Goal: Task Accomplishment & Management: Manage account settings

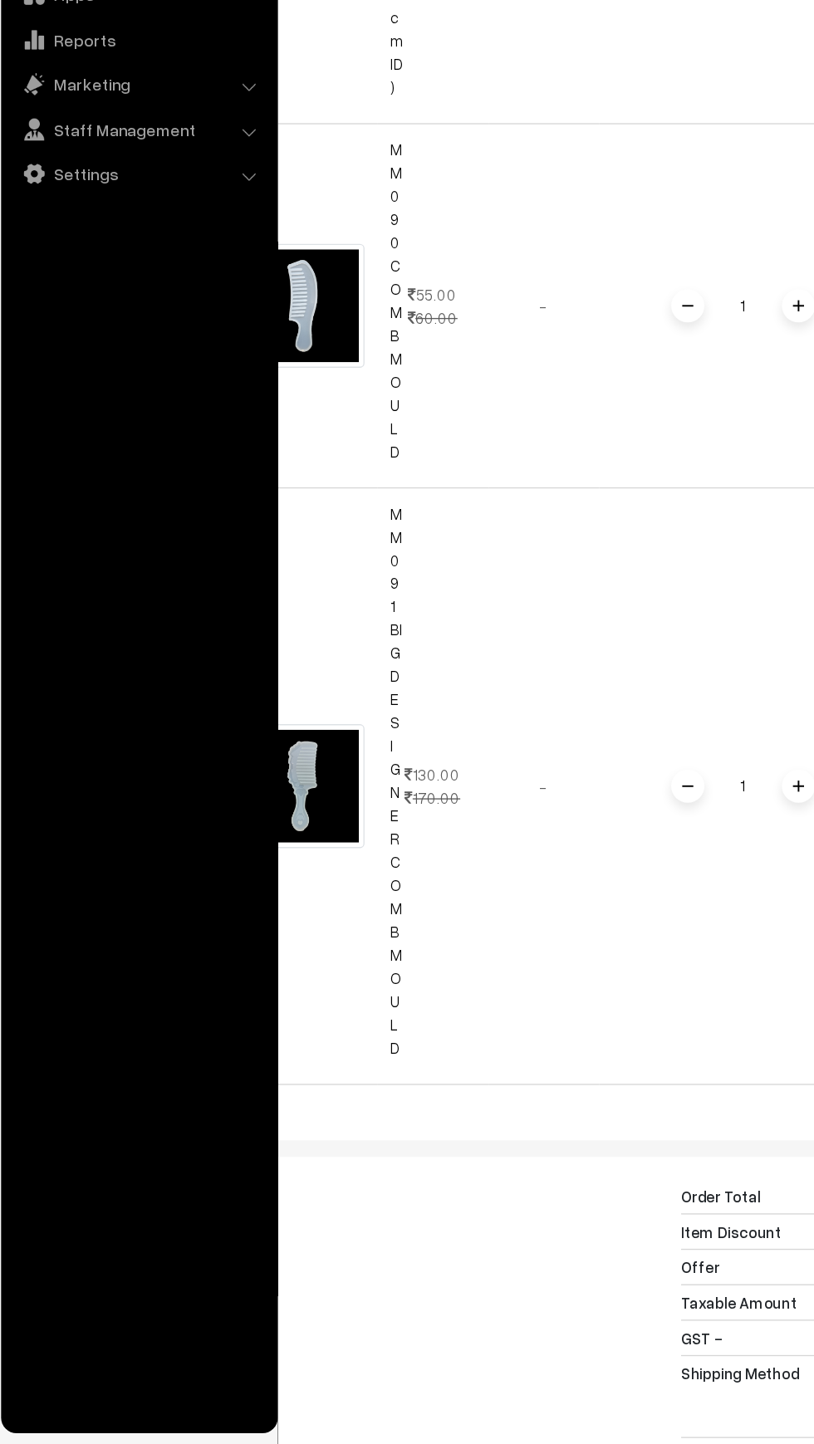
scroll to position [16894, 0]
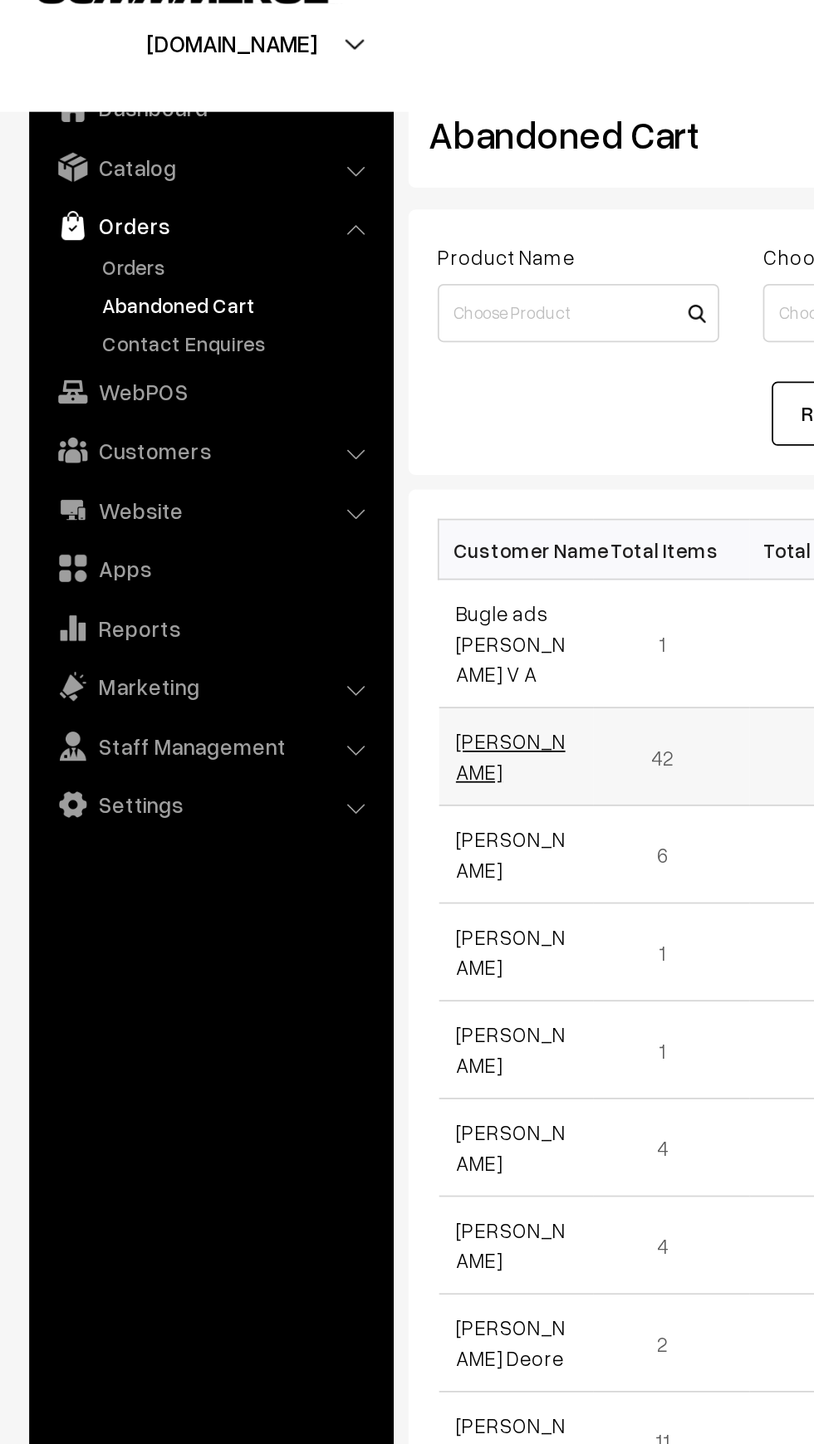
click at [301, 471] on link "[PERSON_NAME]" at bounding box center [291, 464] width 62 height 32
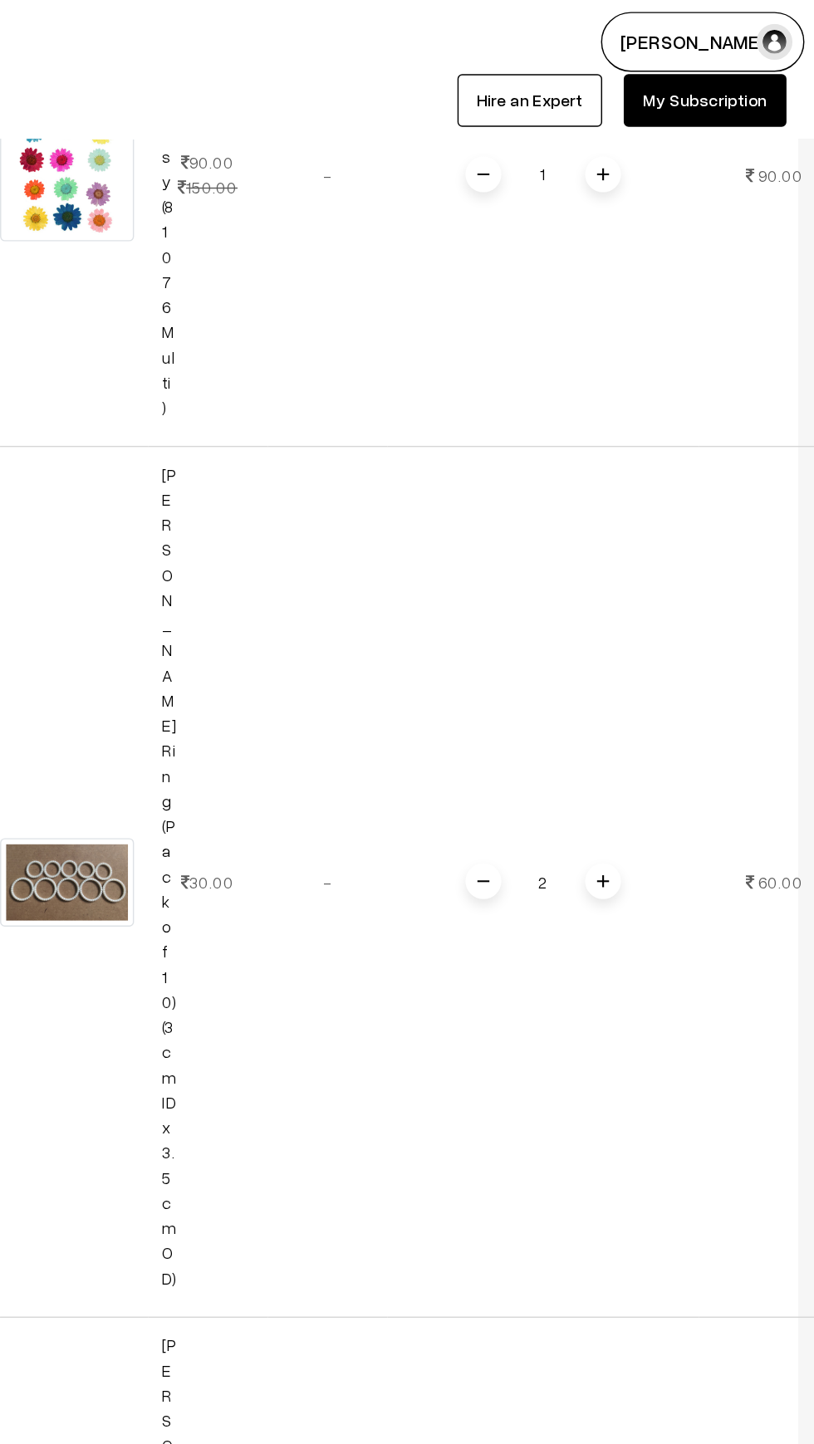
scroll to position [15352, 0]
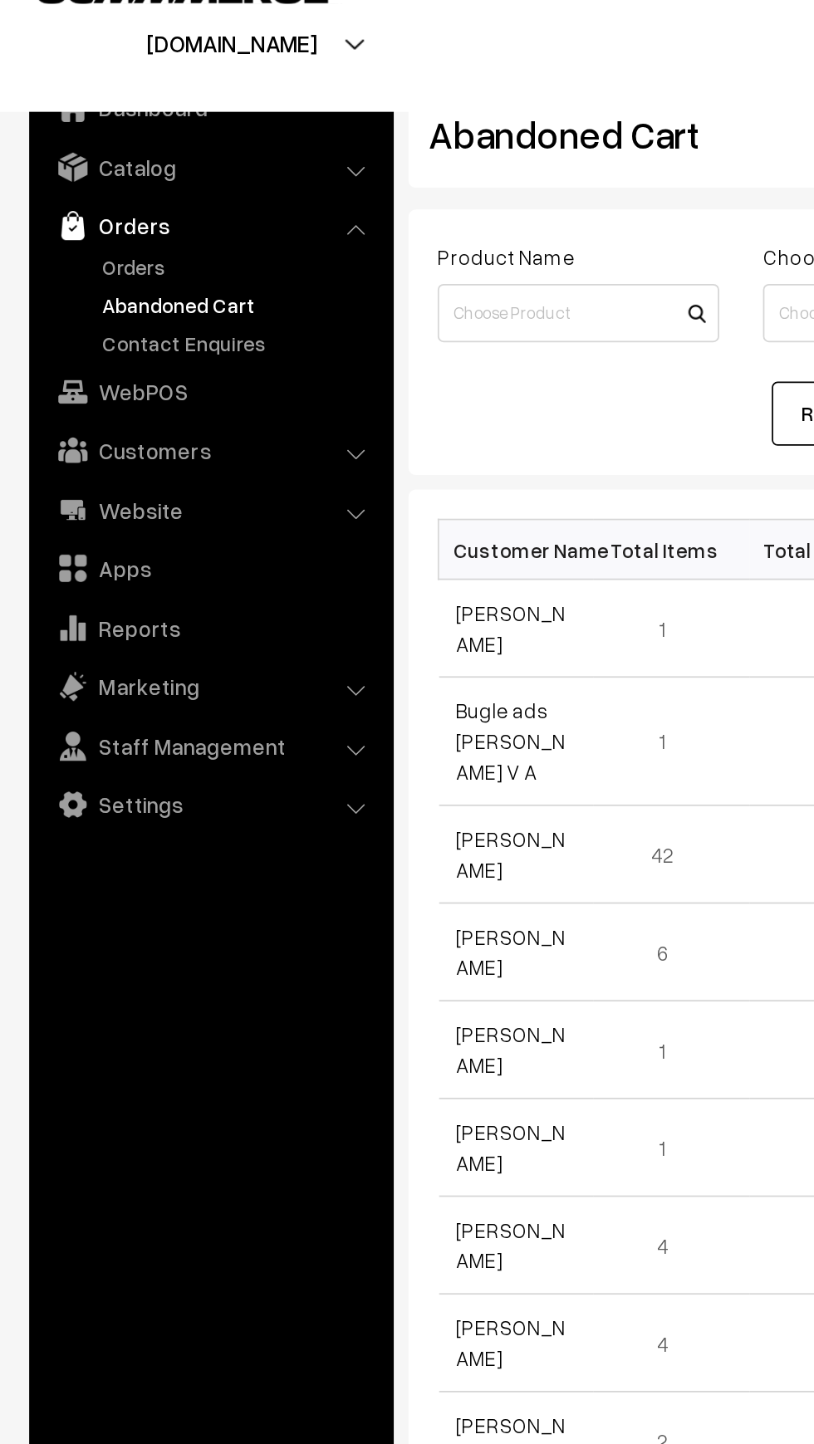
click at [98, 174] on link "Orders" at bounding box center [120, 161] width 198 height 30
click at [101, 184] on link "Orders" at bounding box center [136, 184] width 164 height 17
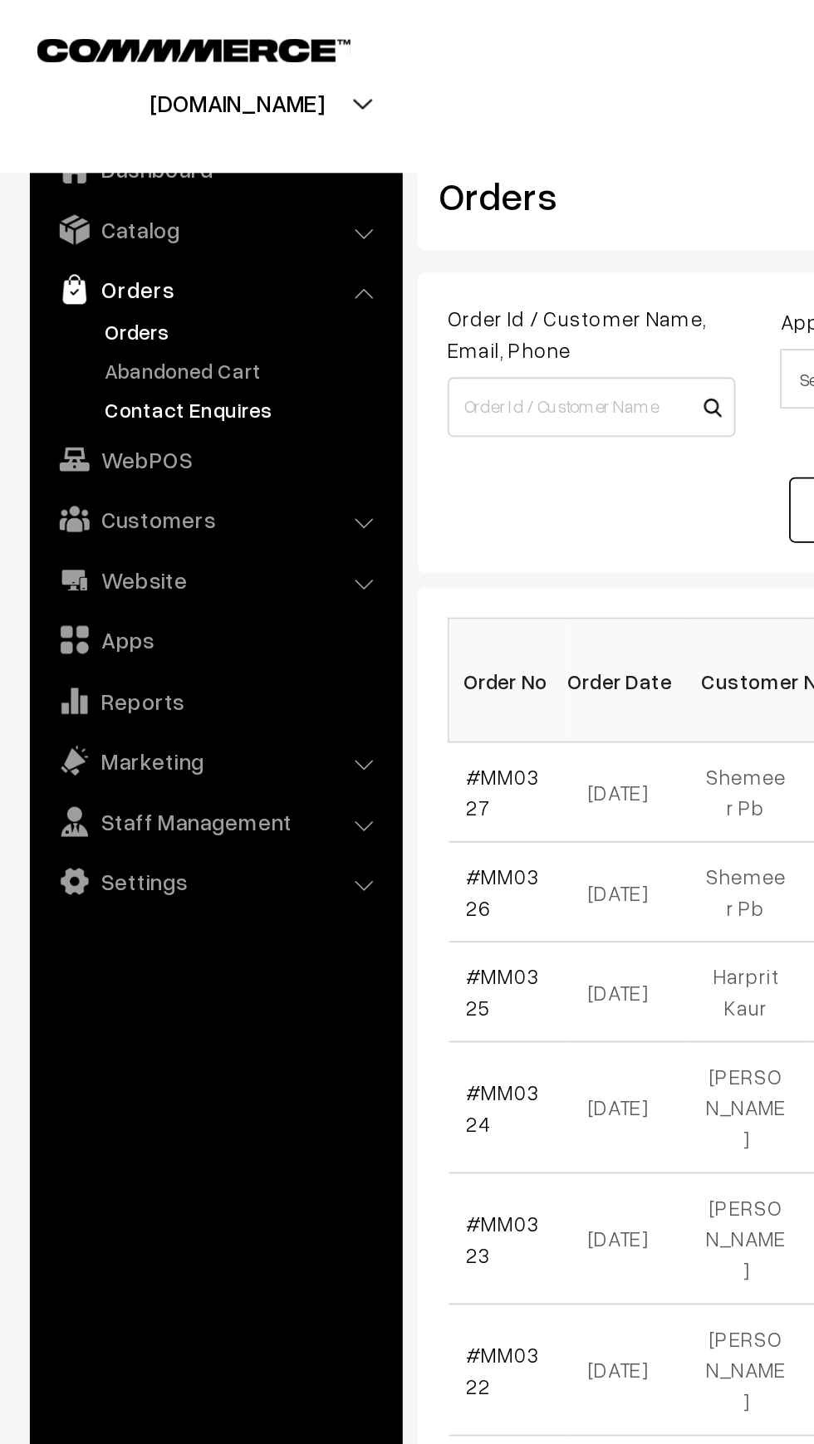
click at [61, 219] on link "Contact Enquires" at bounding box center [136, 227] width 164 height 17
click at [66, 207] on link "Abandoned Cart" at bounding box center [136, 206] width 164 height 17
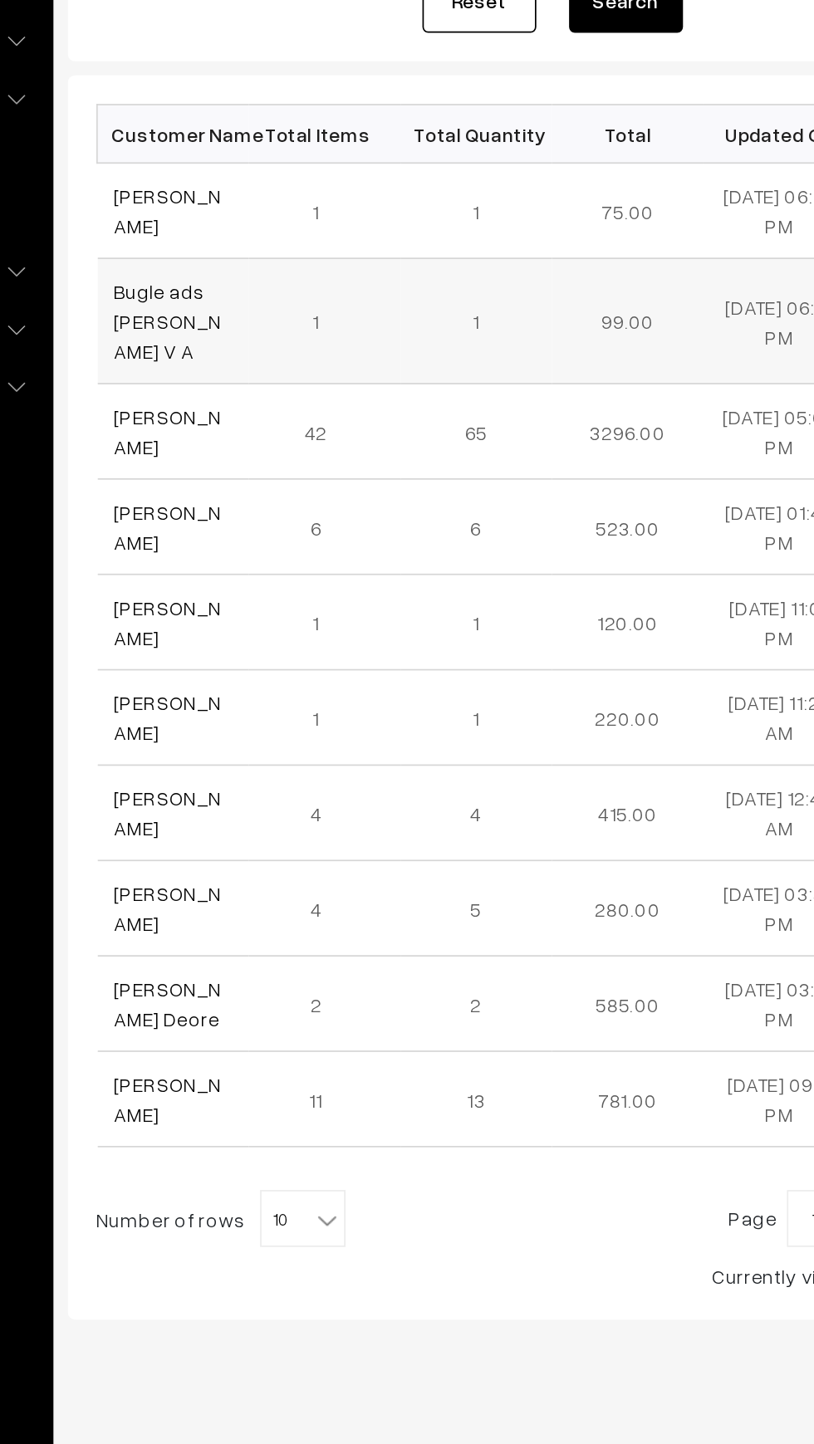
click at [289, 419] on td "Bugle ads [PERSON_NAME] V A" at bounding box center [294, 454] width 89 height 73
click at [268, 394] on link "[PERSON_NAME]" at bounding box center [291, 390] width 62 height 32
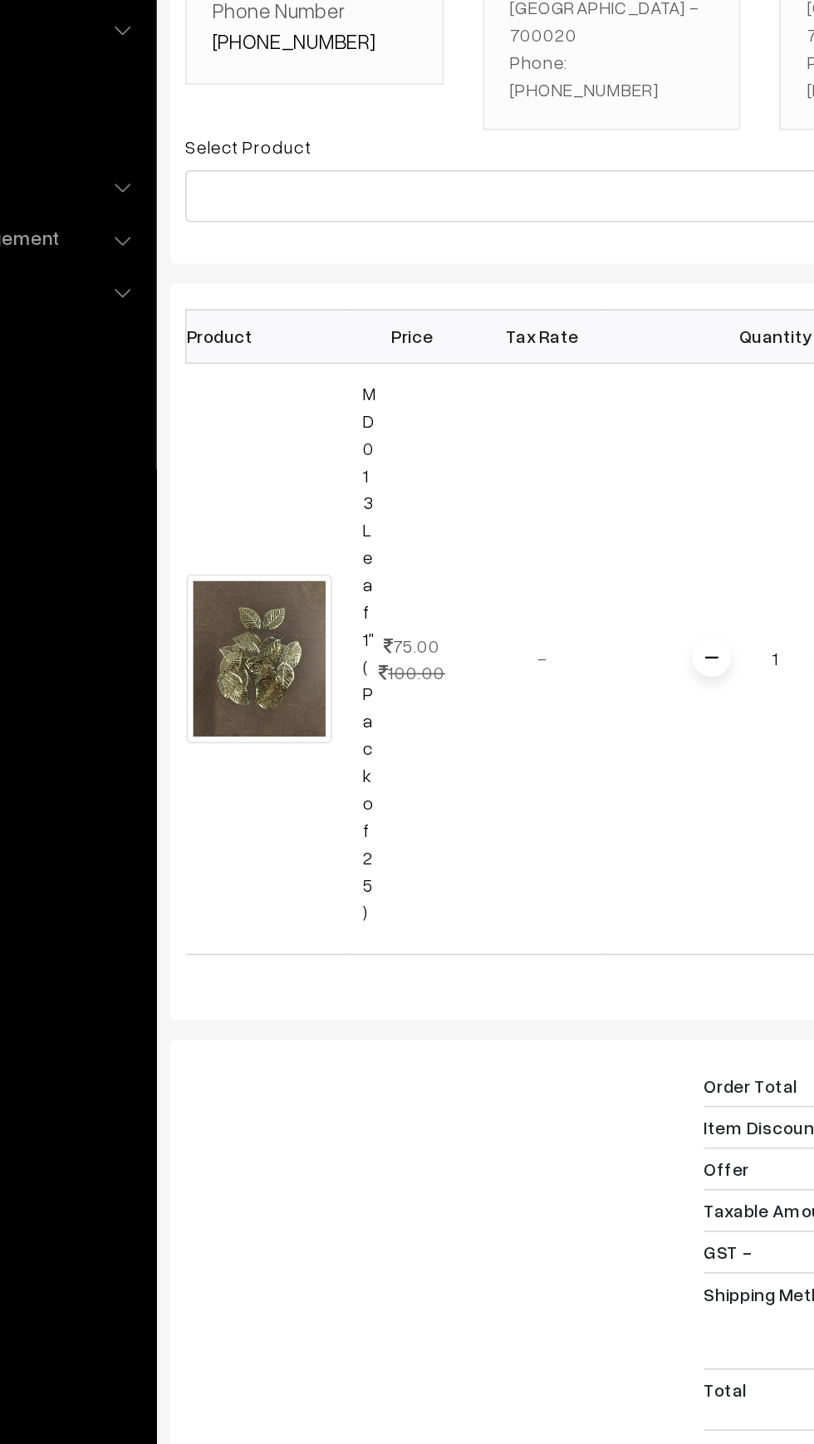
scroll to position [0, 47]
